Goal: Find contact information: Find contact information

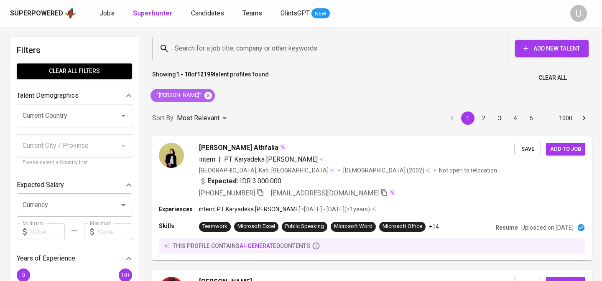
click at [204, 97] on icon at bounding box center [208, 96] width 8 height 8
click at [199, 53] on input "Search for a job title, company or other keywords" at bounding box center [332, 49] width 319 height 16
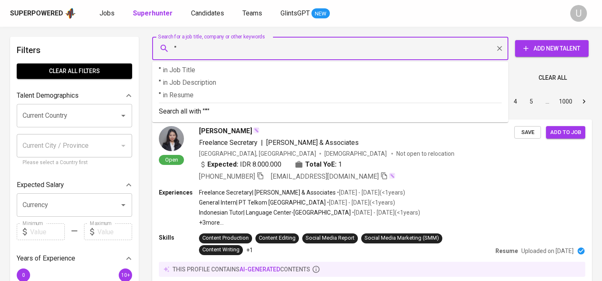
paste input "[PERSON_NAME]"
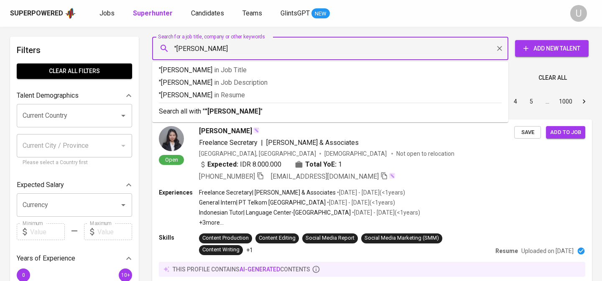
type input ""[PERSON_NAME]""
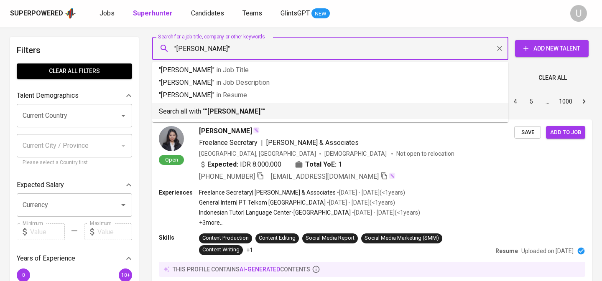
click at [218, 117] on li "Search all with " "[PERSON_NAME]" "" at bounding box center [330, 111] width 356 height 16
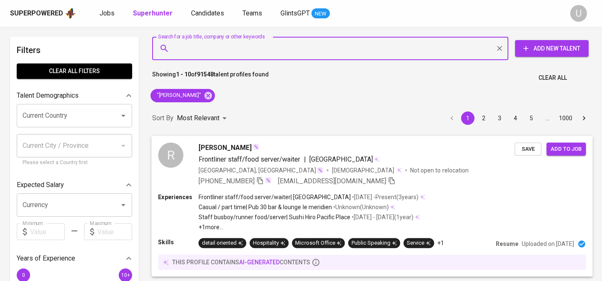
click at [404, 179] on div "[PHONE_NUMBER] [EMAIL_ADDRESS][DOMAIN_NAME]" at bounding box center [357, 181] width 316 height 10
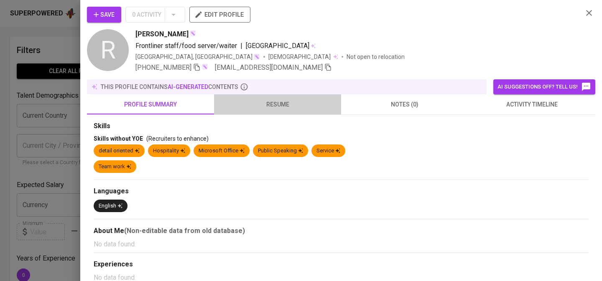
click at [280, 110] on button "resume" at bounding box center [277, 105] width 127 height 20
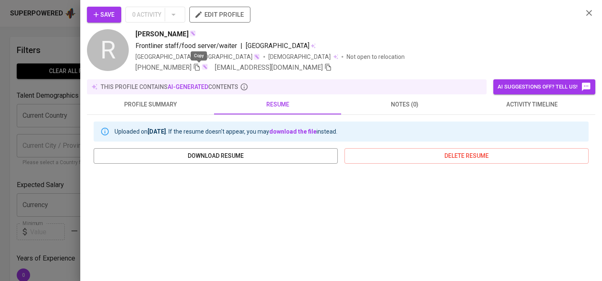
click at [197, 67] on icon "button" at bounding box center [197, 67] width 6 height 7
click at [590, 16] on icon "button" at bounding box center [589, 13] width 10 height 10
